Goal: Information Seeking & Learning: Learn about a topic

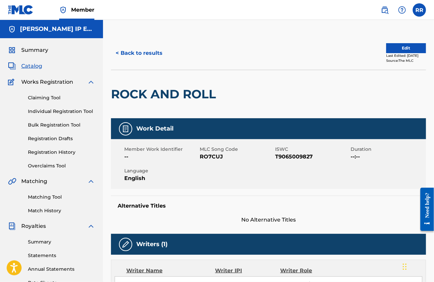
click at [138, 58] on button "< Back to results" at bounding box center [139, 53] width 56 height 17
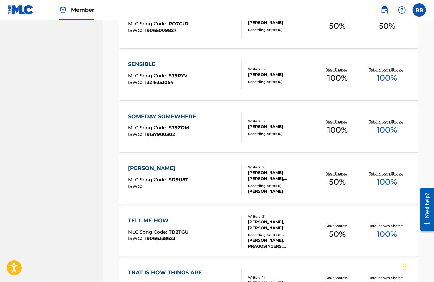
scroll to position [3075, 0]
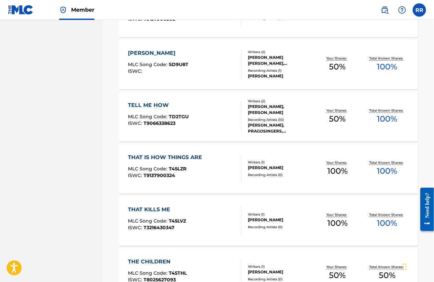
click at [155, 66] on span "MLC Song Code :" at bounding box center [148, 65] width 41 height 6
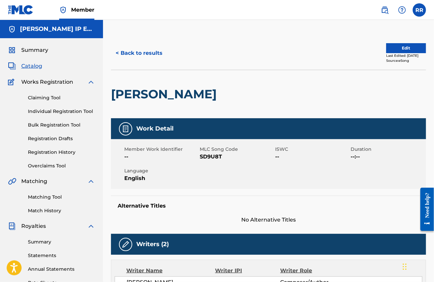
click at [136, 54] on button "< Back to results" at bounding box center [139, 53] width 56 height 17
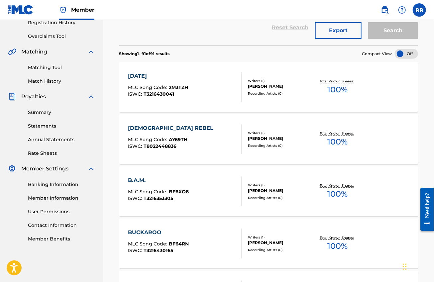
scroll to position [3075, 0]
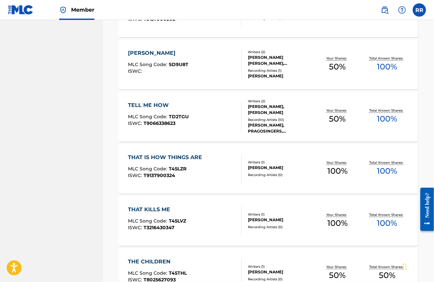
click at [146, 114] on span "MLC Song Code :" at bounding box center [148, 117] width 41 height 6
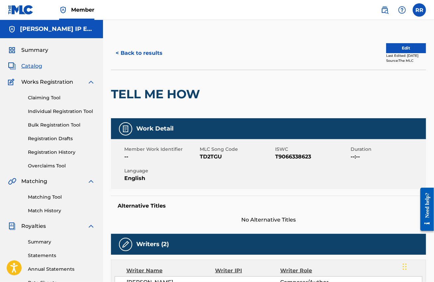
click at [128, 57] on button "< Back to results" at bounding box center [139, 53] width 56 height 17
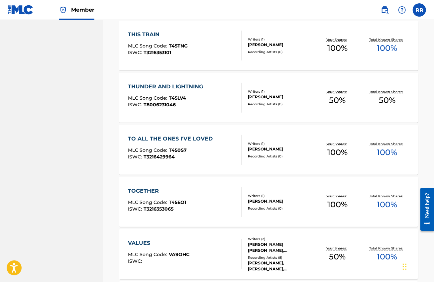
scroll to position [3740, 0]
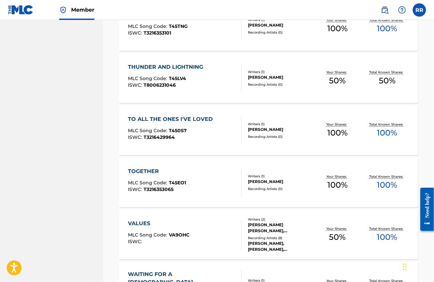
click at [157, 62] on div "THUNDER AND LIGHTNING MLC Song Code : T45LV4 ISWC : T8006231046 Writers ( 1 ) […" at bounding box center [268, 78] width 299 height 50
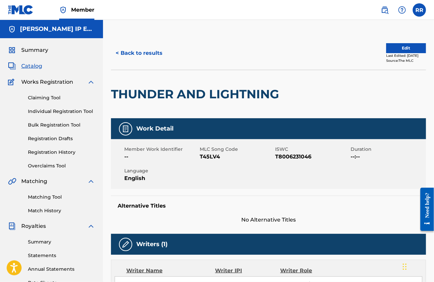
click at [148, 55] on button "< Back to results" at bounding box center [139, 53] width 56 height 17
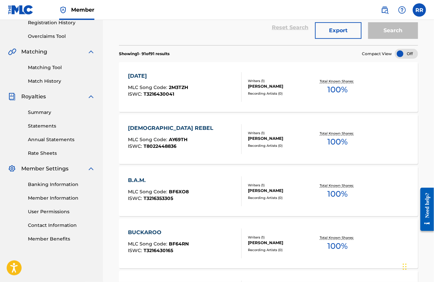
scroll to position [3740, 0]
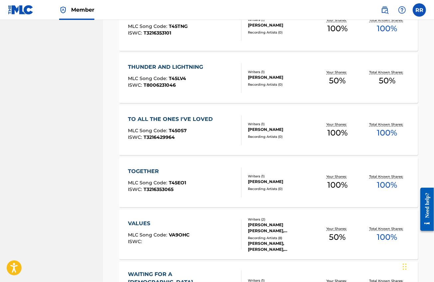
click at [148, 174] on div "TOGETHER" at bounding box center [157, 172] width 58 height 8
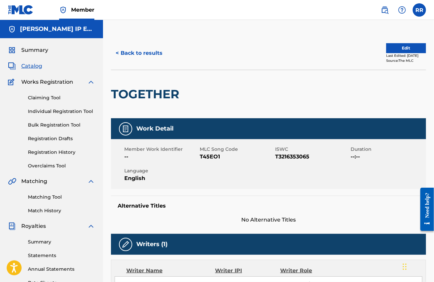
click at [134, 57] on button "< Back to results" at bounding box center [139, 53] width 56 height 17
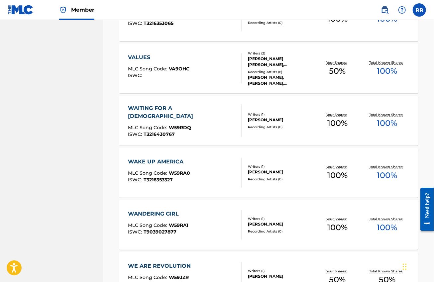
scroll to position [3823, 0]
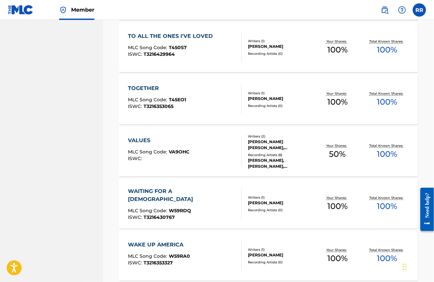
click at [160, 155] on div "MLC Song Code : VA9OHC" at bounding box center [158, 153] width 61 height 7
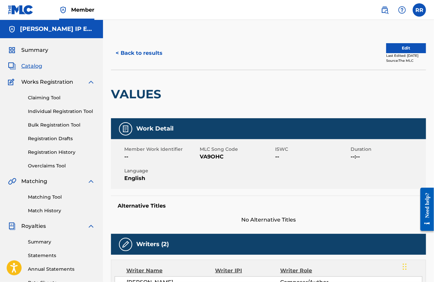
click at [147, 52] on button "< Back to results" at bounding box center [139, 53] width 56 height 17
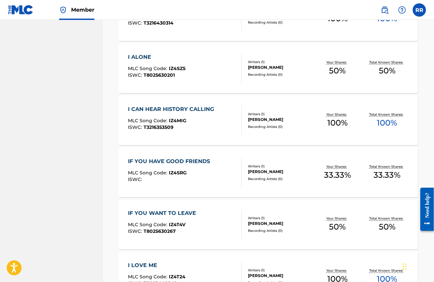
scroll to position [1828, 0]
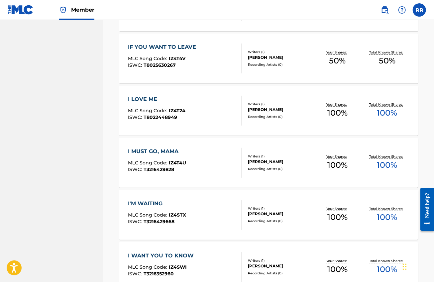
click at [156, 55] on div "IF YOU WANT TO LEAVE MLC Song Code : IZ4T4V ISWC : T8025630267" at bounding box center [163, 59] width 71 height 30
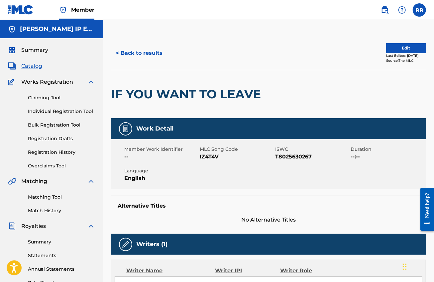
click at [127, 55] on button "< Back to results" at bounding box center [139, 53] width 56 height 17
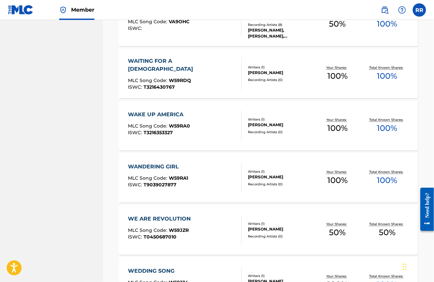
scroll to position [4072, 0]
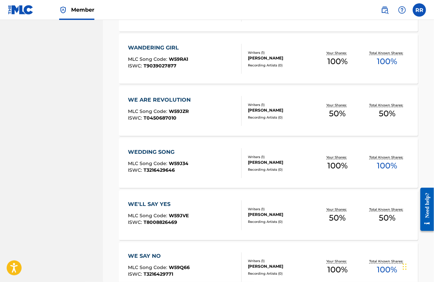
click at [153, 205] on div "WE'LL SAY YES" at bounding box center [158, 204] width 61 height 8
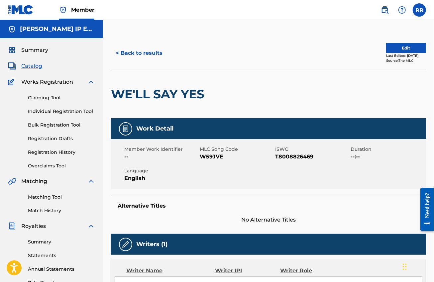
click at [139, 58] on button "< Back to results" at bounding box center [139, 53] width 56 height 17
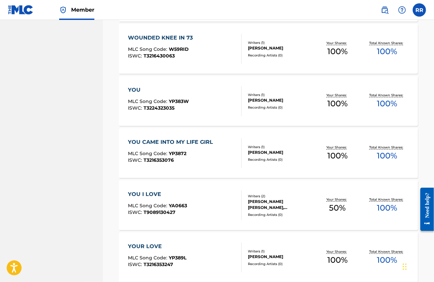
scroll to position [4695, 0]
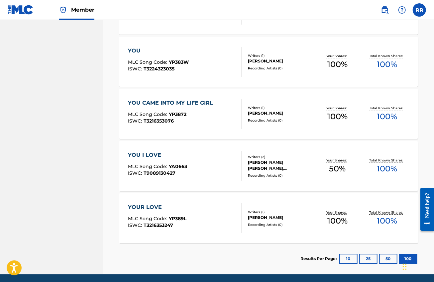
click at [149, 152] on div "YOU I LOVE" at bounding box center [157, 155] width 59 height 8
